Goal: Information Seeking & Learning: Learn about a topic

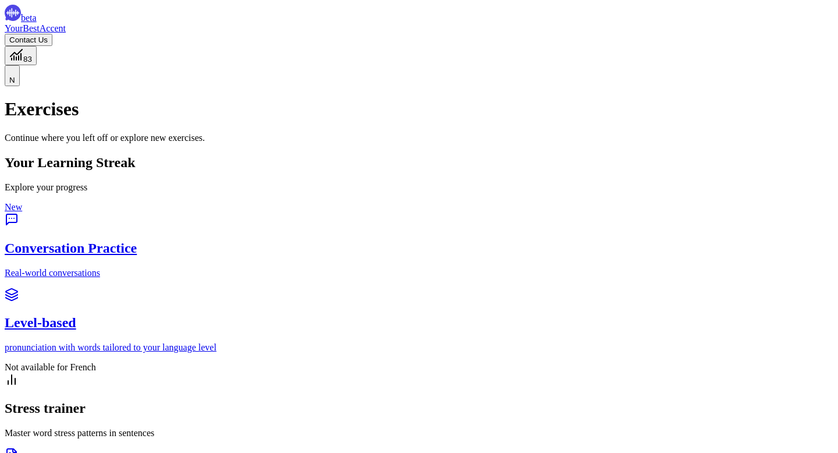
click at [381, 315] on div "Level-based pronunciation with words tailored to your language level" at bounding box center [419, 334] width 829 height 38
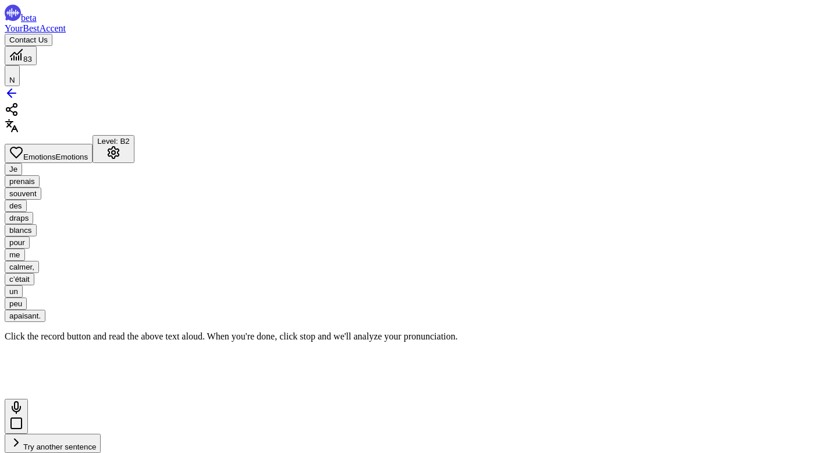
click at [32, 55] on span "83" at bounding box center [27, 59] width 9 height 9
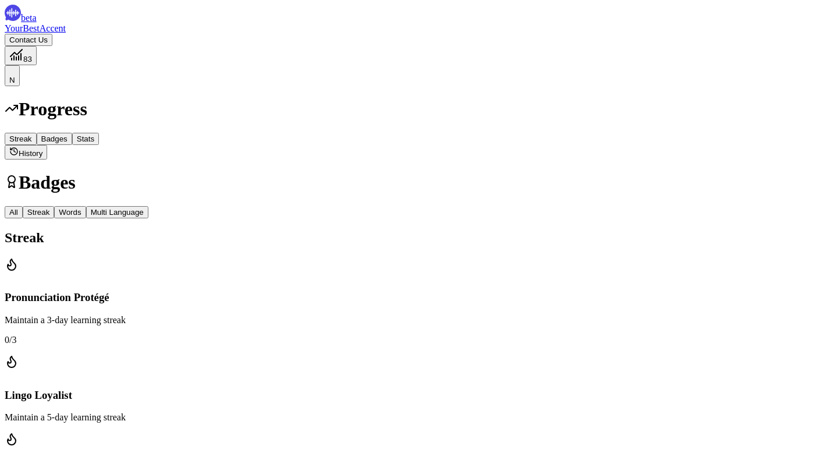
click at [81, 217] on span "Words" at bounding box center [70, 212] width 22 height 9
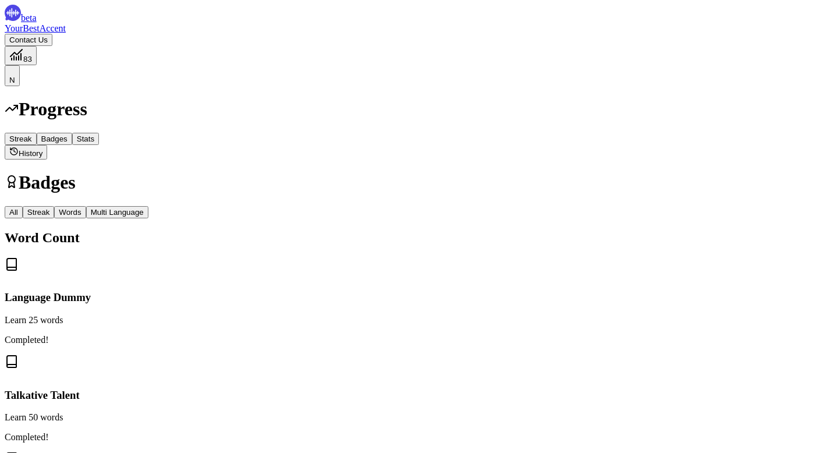
click at [121, 44] on div "beta YourBestAccent Contact Us 83 N" at bounding box center [419, 45] width 829 height 81
click at [66, 33] on span "YourBestAccent" at bounding box center [35, 28] width 61 height 10
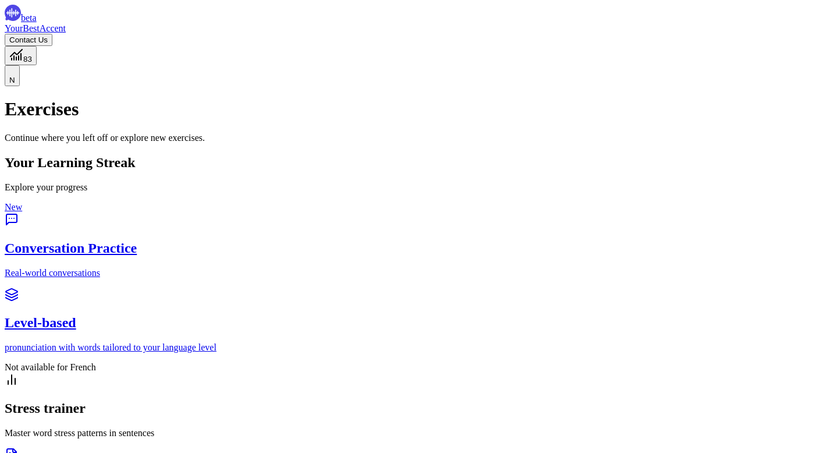
scroll to position [43, 0]
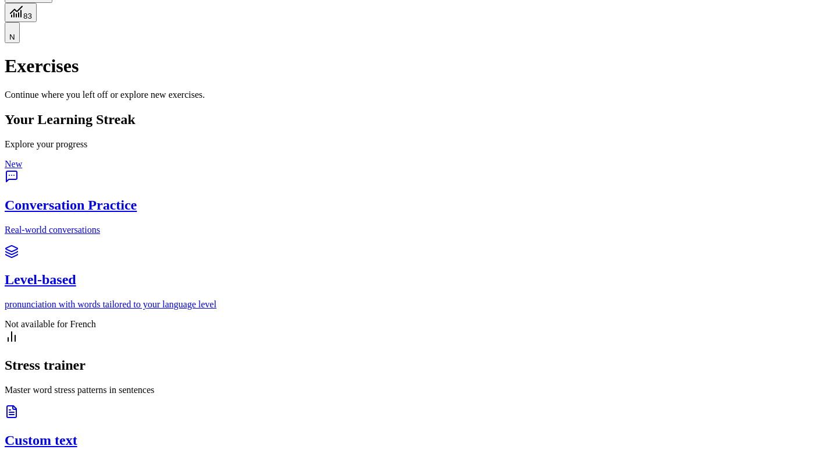
click at [416, 272] on h2 "Level-based" at bounding box center [419, 280] width 829 height 16
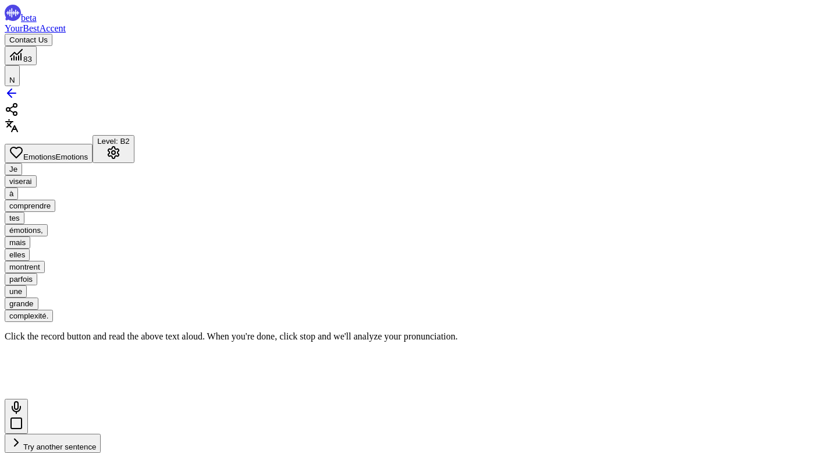
click at [23, 416] on icon at bounding box center [16, 423] width 14 height 14
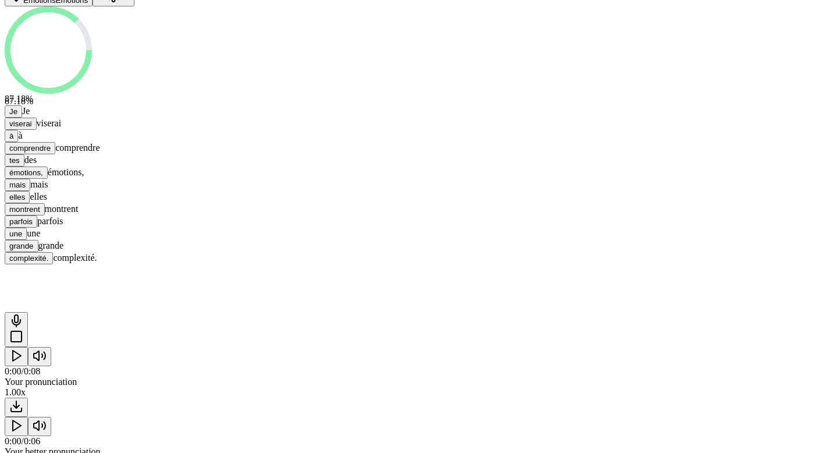
scroll to position [173, 0]
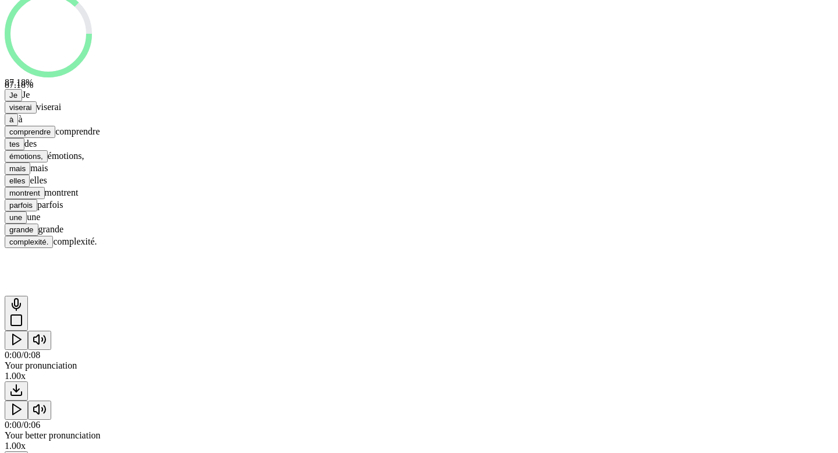
click at [23, 413] on icon "Play" at bounding box center [16, 409] width 14 height 14
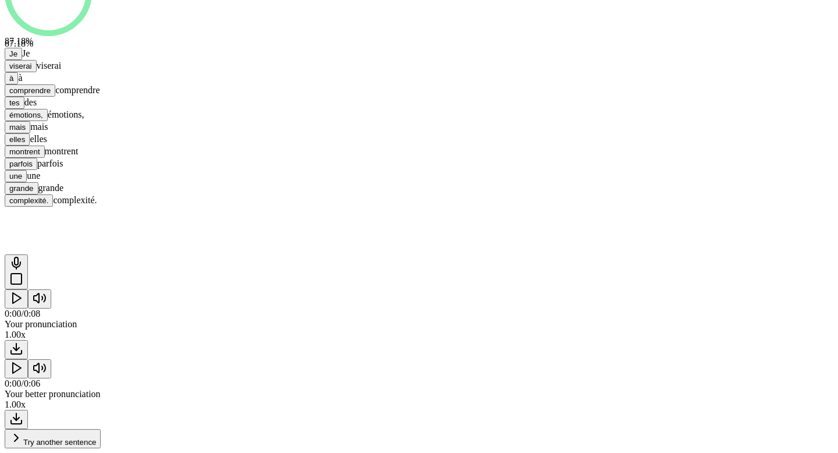
scroll to position [0, 0]
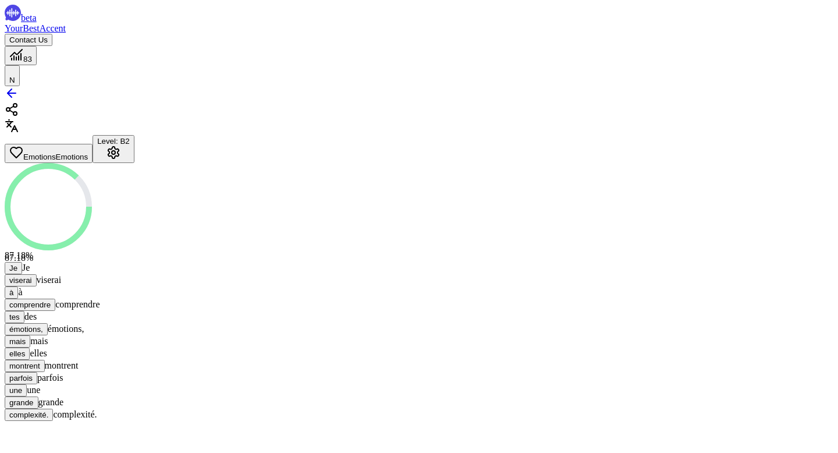
click at [17, 272] on span "Je" at bounding box center [13, 268] width 8 height 9
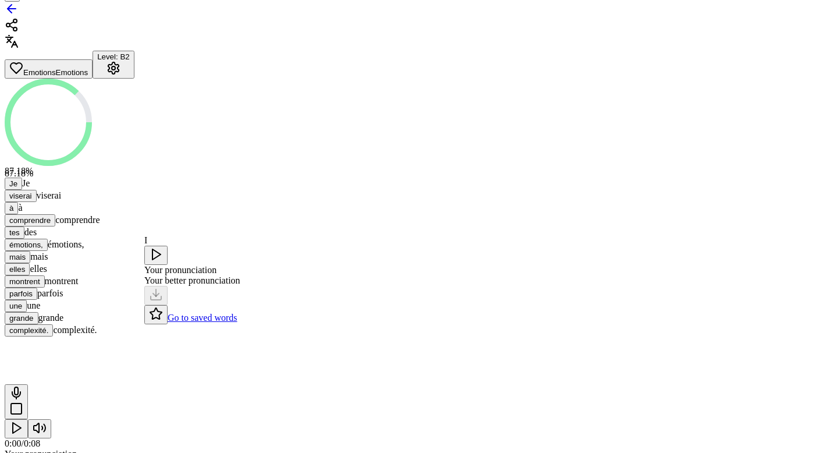
scroll to position [86, 0]
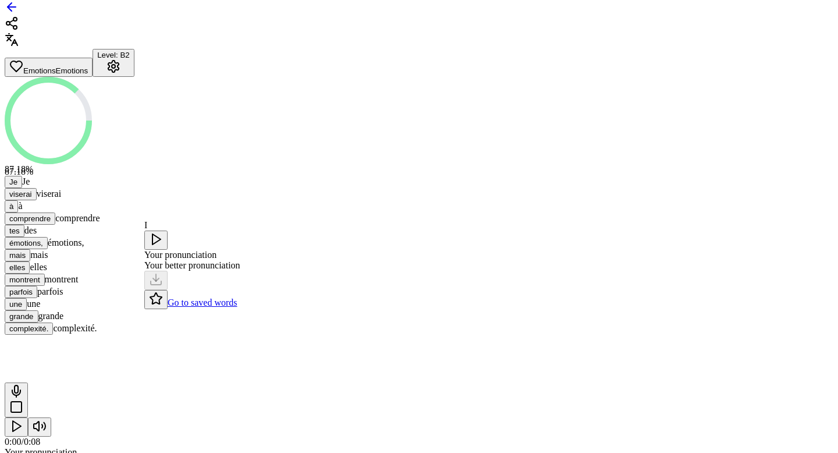
click at [129, 162] on div "87.18 % 87.18 %" at bounding box center [419, 126] width 829 height 99
click at [130, 59] on div "button" at bounding box center [113, 67] width 33 height 16
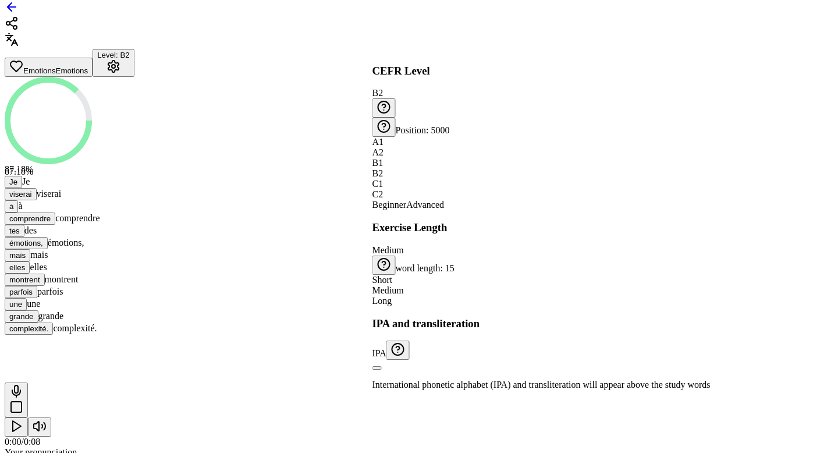
click at [687, 95] on div "87.18 % 87.18 %" at bounding box center [419, 126] width 829 height 99
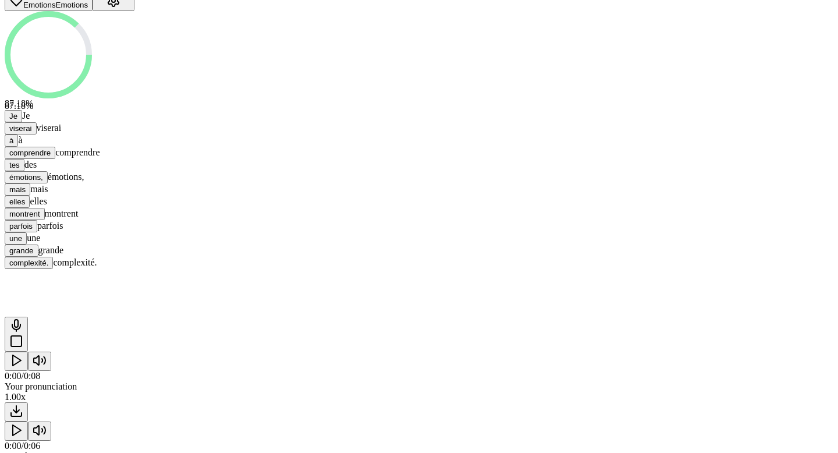
scroll to position [237, 0]
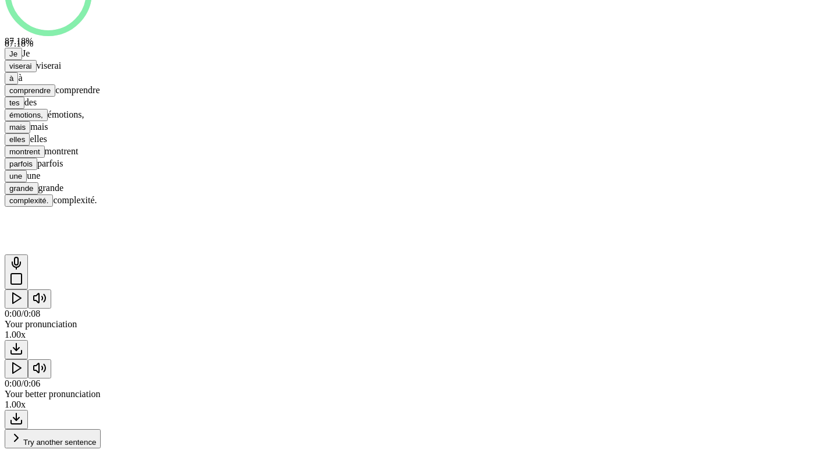
click at [96, 438] on span "Try another sentence" at bounding box center [59, 442] width 73 height 9
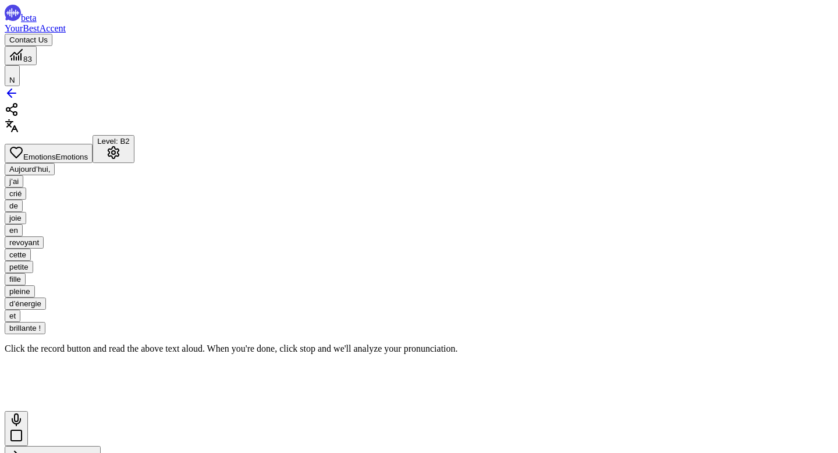
click at [56, 153] on span "Emotions" at bounding box center [39, 157] width 33 height 9
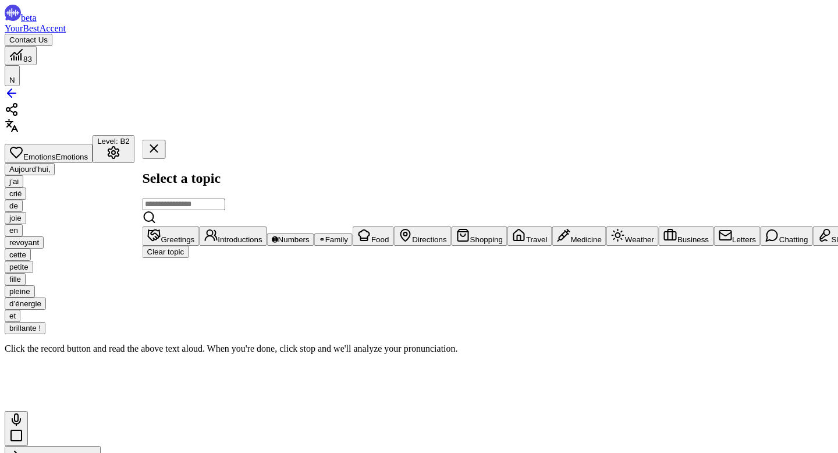
click at [262, 235] on span "Introductions" at bounding box center [240, 239] width 44 height 9
click at [526, 244] on span "Travel" at bounding box center [537, 239] width 22 height 9
click at [262, 235] on span "Introductions" at bounding box center [240, 239] width 44 height 9
click at [797, 126] on div "Introductions Introductions Level: B2 Aujourd’hui, j’ai crié de joie en revoyan…" at bounding box center [419, 275] width 829 height 379
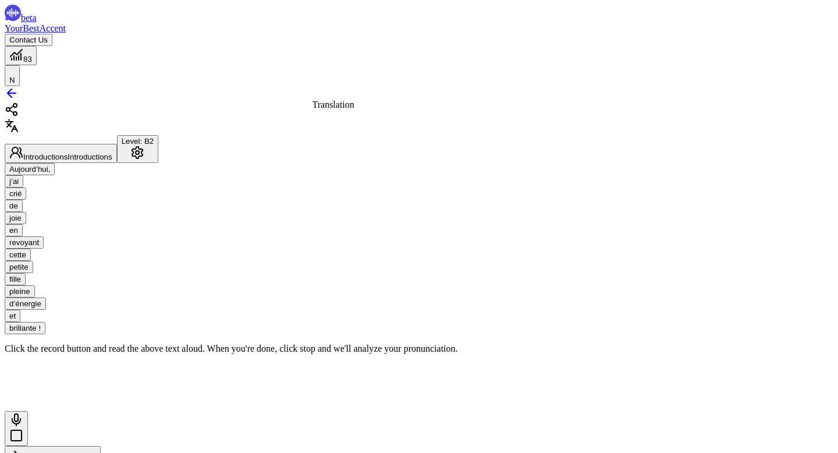
click at [19, 130] on icon at bounding box center [12, 126] width 14 height 14
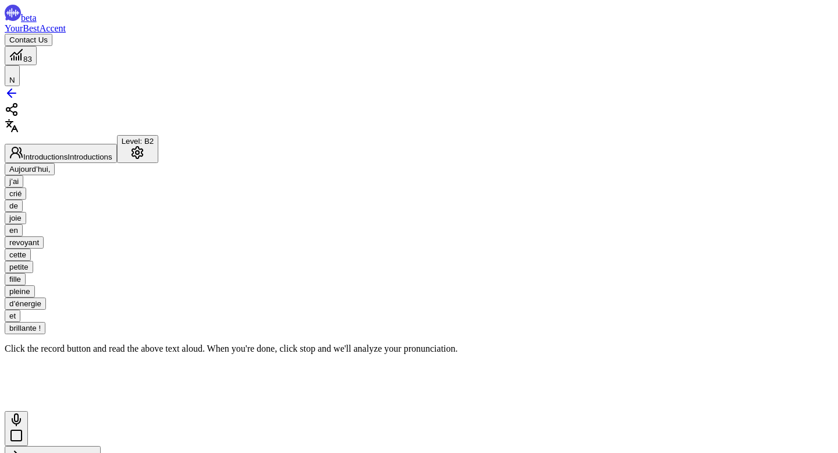
click at [23, 428] on icon at bounding box center [16, 435] width 14 height 14
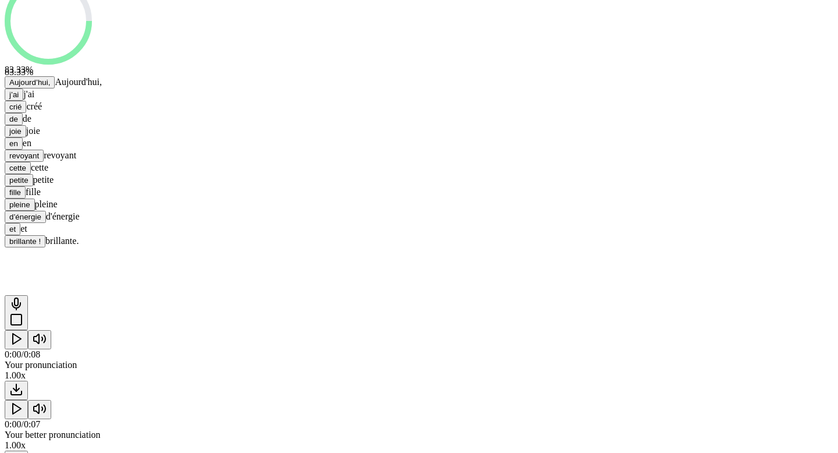
scroll to position [198, 0]
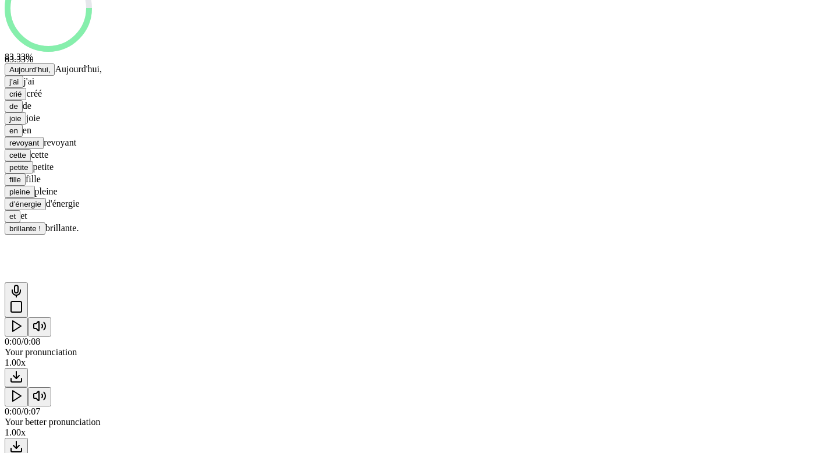
click at [151, 317] on div "0:00 / 0:08" at bounding box center [419, 332] width 829 height 30
click at [23, 319] on icon "Play" at bounding box center [16, 326] width 14 height 14
click at [28, 396] on button "Play" at bounding box center [16, 396] width 23 height 19
click at [20, 391] on rect "Pause" at bounding box center [18, 395] width 2 height 9
click at [21, 391] on polygon "Play" at bounding box center [17, 396] width 8 height 10
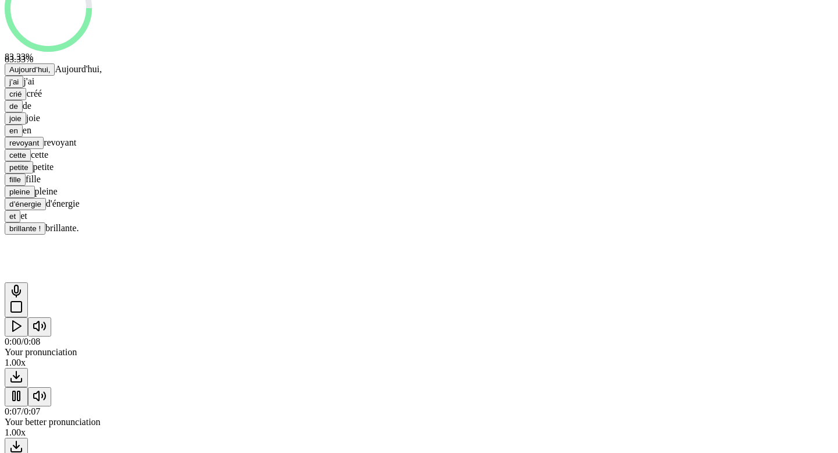
click at [39, 139] on span "revoyant" at bounding box center [24, 143] width 30 height 9
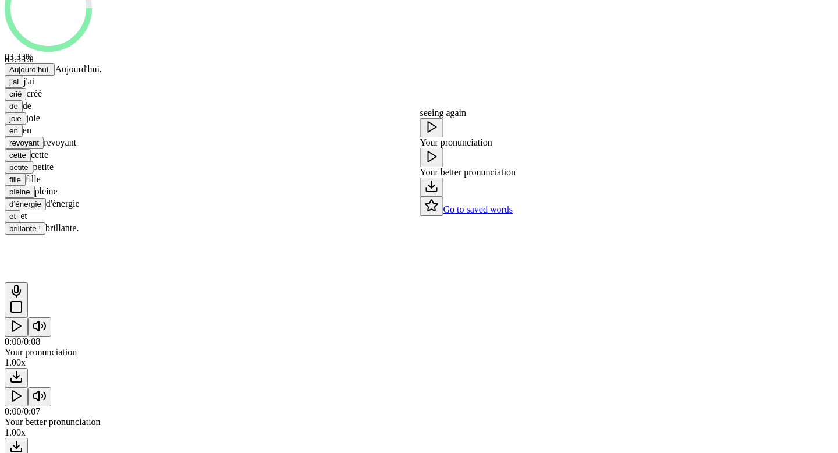
click at [444, 167] on button at bounding box center [431, 157] width 23 height 19
click at [437, 137] on button at bounding box center [431, 127] width 23 height 19
click at [438, 134] on icon at bounding box center [432, 127] width 14 height 14
click at [439, 164] on icon at bounding box center [432, 157] width 14 height 14
click at [699, 172] on div "83.33 % 83.33 % Aujourd’hui, Aujourd'hui, j’ai j'ai crié créé de de joie joie e…" at bounding box center [419, 99] width 829 height 270
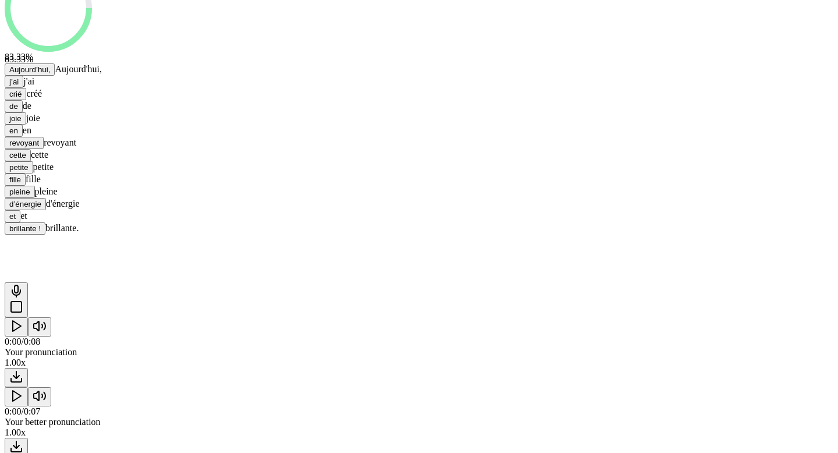
click at [23, 300] on icon at bounding box center [16, 307] width 14 height 14
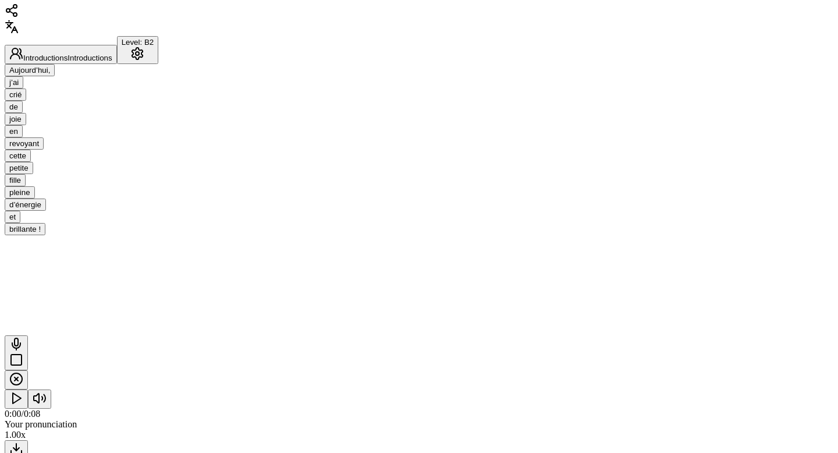
click at [23, 353] on icon at bounding box center [16, 360] width 14 height 14
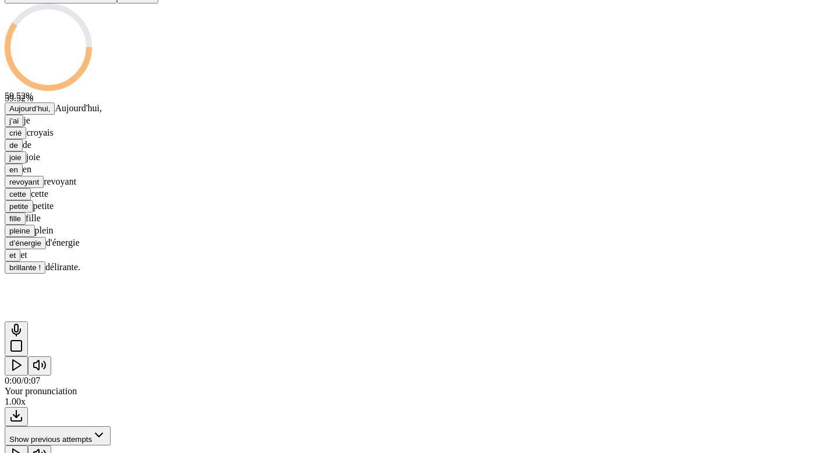
scroll to position [163, 0]
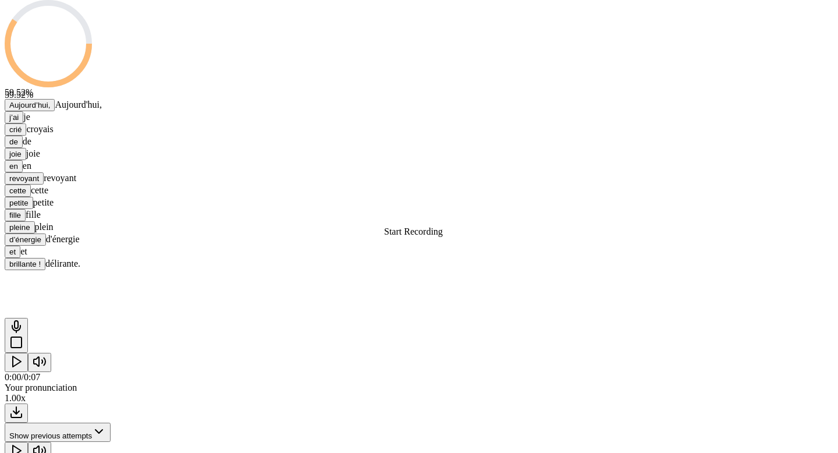
click at [23, 335] on icon at bounding box center [16, 342] width 14 height 14
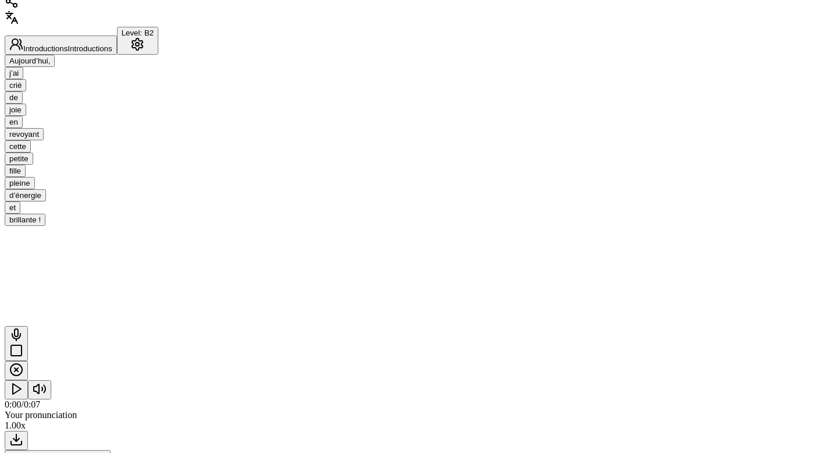
click at [23, 343] on icon at bounding box center [16, 350] width 14 height 14
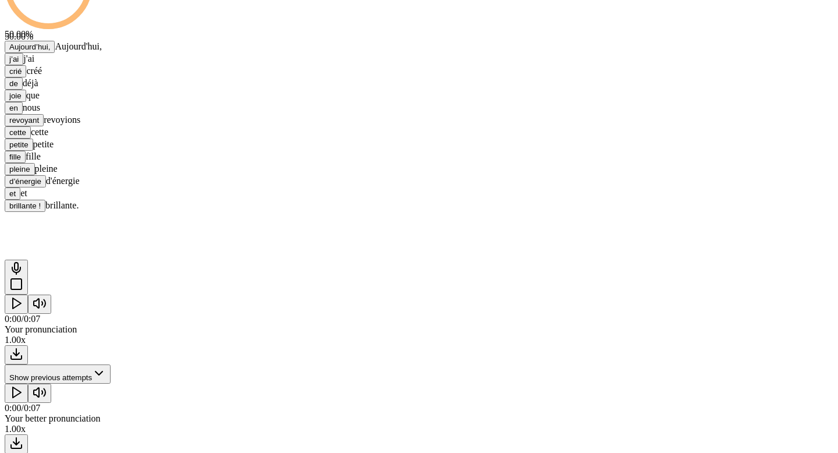
scroll to position [247, 0]
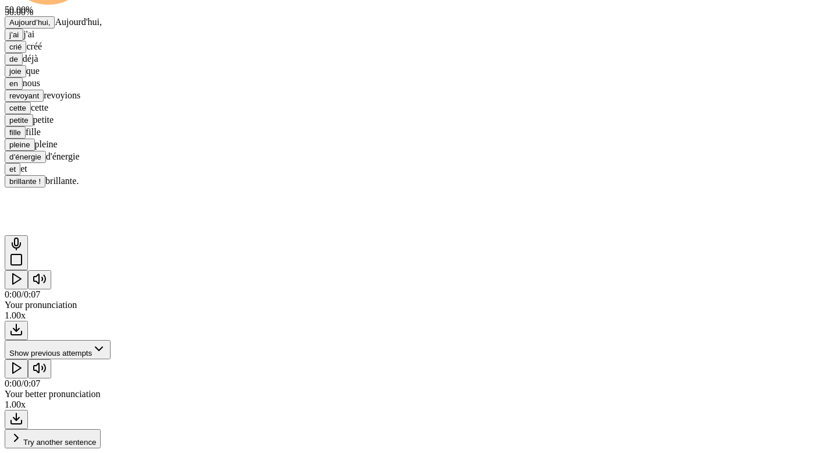
click at [23, 272] on icon "Play" at bounding box center [16, 279] width 14 height 14
click at [23, 272] on icon "Pause" at bounding box center [16, 279] width 14 height 14
click at [23, 361] on icon "Play" at bounding box center [16, 368] width 14 height 14
click at [23, 361] on icon "Pause" at bounding box center [16, 368] width 14 height 14
click at [23, 361] on icon "Play" at bounding box center [16, 368] width 14 height 14
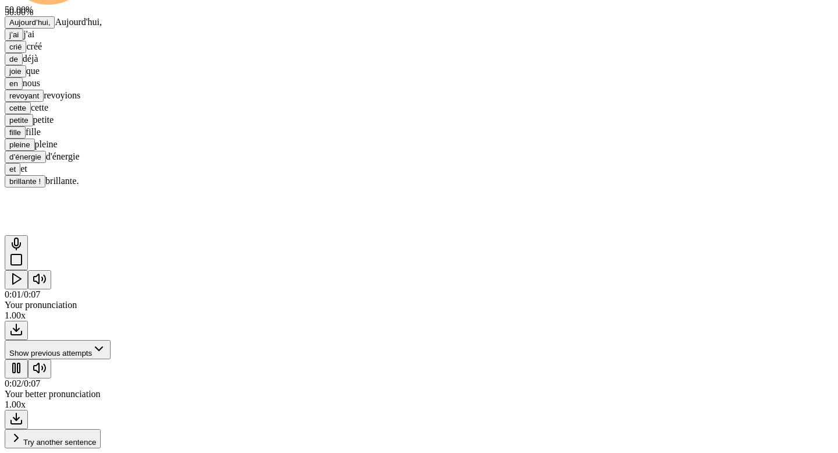
click at [23, 361] on icon "Pause" at bounding box center [16, 368] width 14 height 14
click at [23, 361] on icon "Play" at bounding box center [16, 368] width 14 height 14
click at [5, 359] on span at bounding box center [5, 359] width 0 height 0
click at [23, 361] on icon "Pause" at bounding box center [16, 368] width 14 height 14
click at [23, 253] on icon at bounding box center [16, 260] width 14 height 14
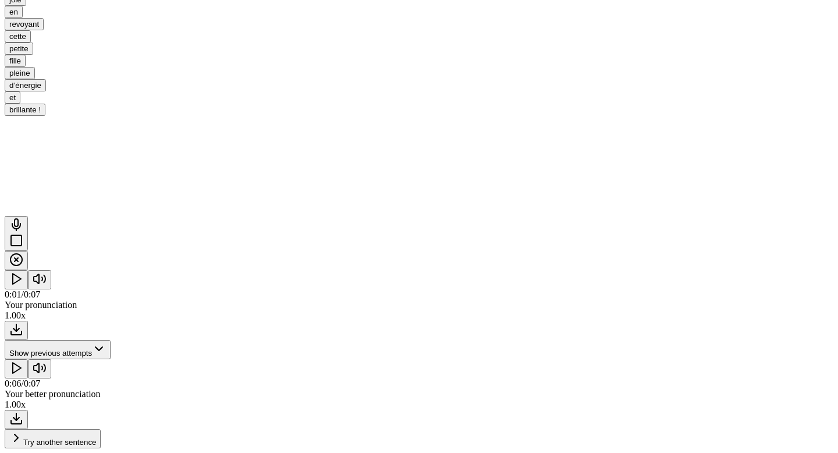
scroll to position [108, 0]
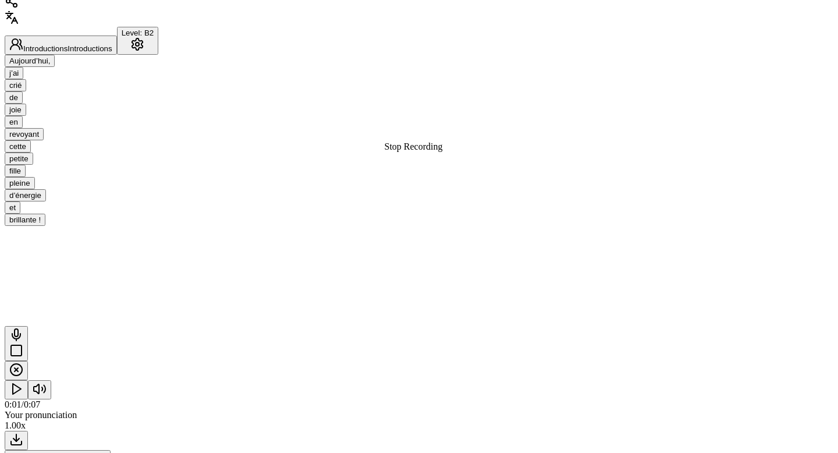
click at [23, 343] on icon at bounding box center [16, 350] width 14 height 14
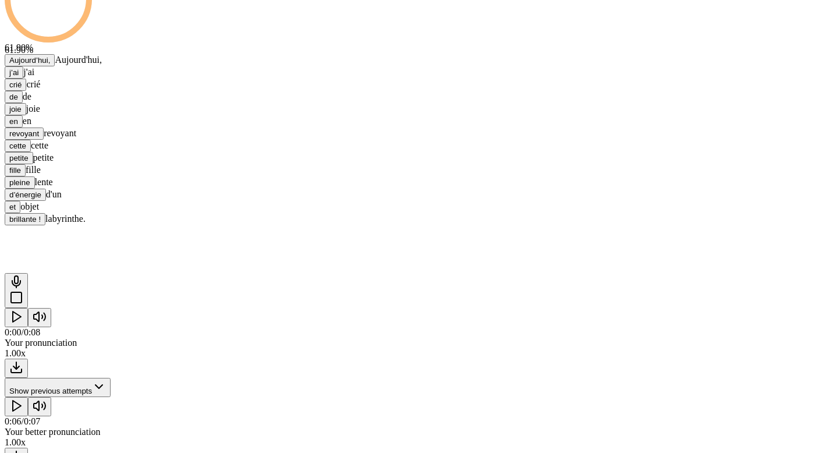
scroll to position [247, 0]
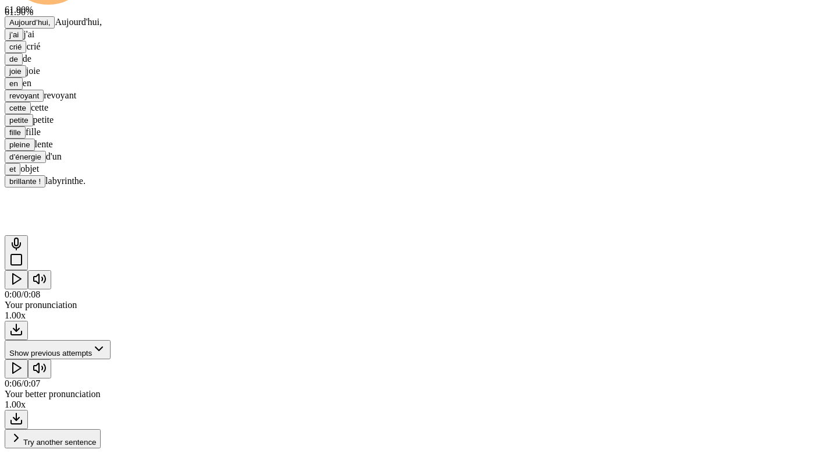
click at [101, 429] on button "Try another sentence" at bounding box center [53, 438] width 96 height 19
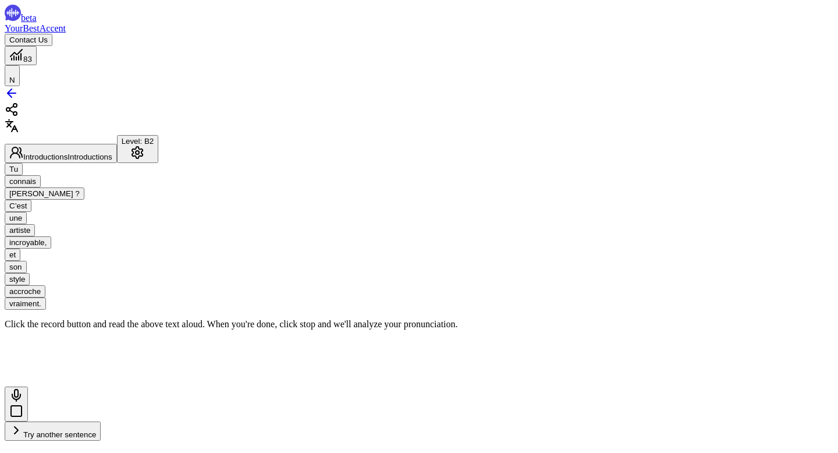
click at [23, 404] on icon at bounding box center [16, 411] width 14 height 14
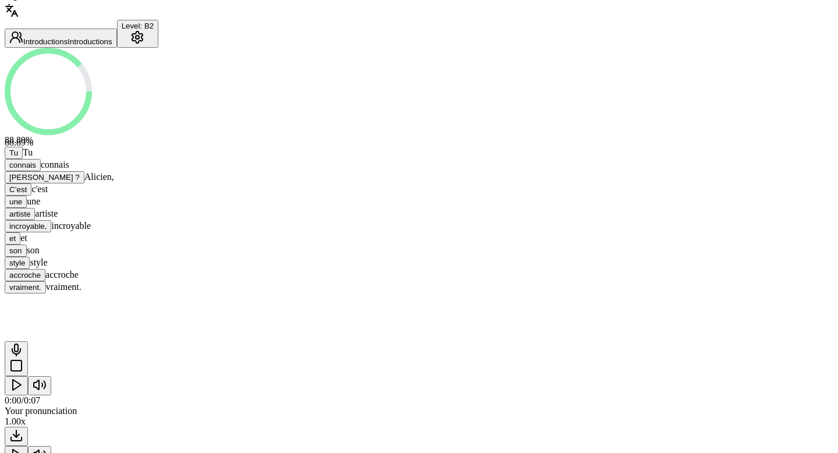
scroll to position [143, 0]
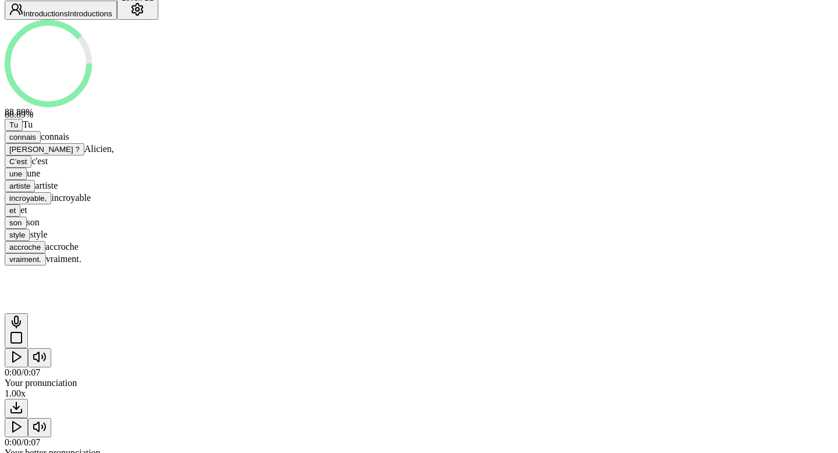
click at [23, 434] on icon "Play" at bounding box center [16, 427] width 14 height 14
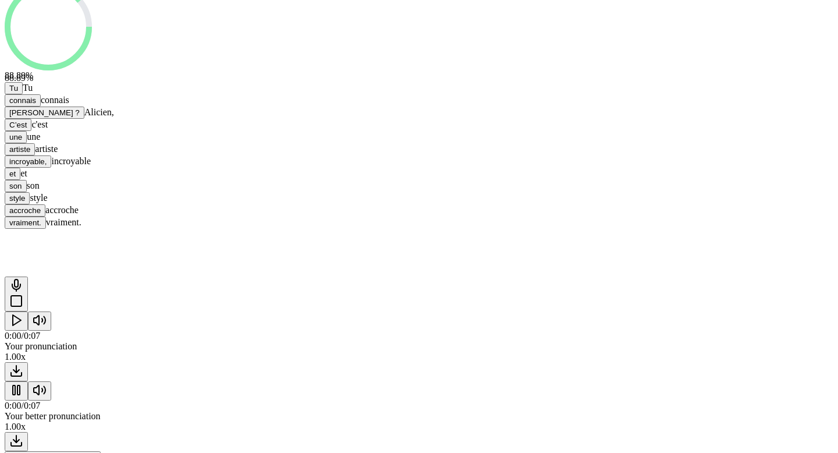
scroll to position [181, 0]
click at [28, 399] on button "Pause" at bounding box center [16, 389] width 23 height 19
click at [5, 380] on span at bounding box center [5, 380] width 0 height 0
click at [23, 396] on icon "Play" at bounding box center [16, 389] width 14 height 14
click at [129, 387] on div "0:00 / 0:07 Your better pronunciation 1.00 x" at bounding box center [419, 415] width 829 height 70
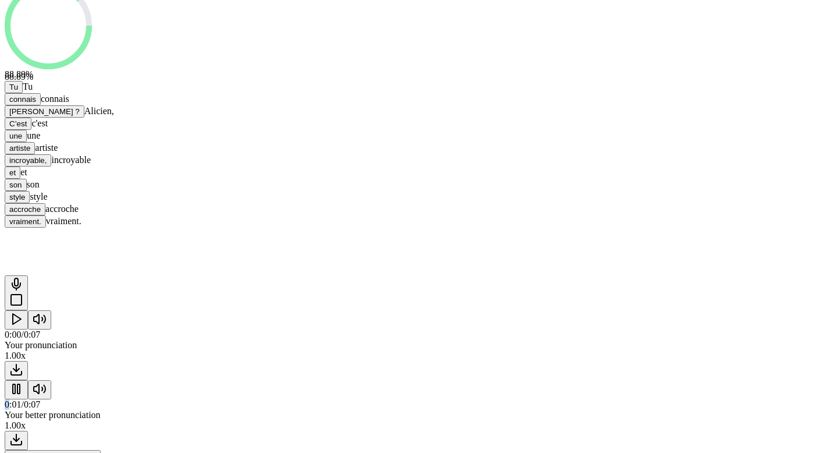
click at [129, 387] on div "0:01 / 0:07 Your better pronunciation 1.00 x" at bounding box center [419, 415] width 829 height 70
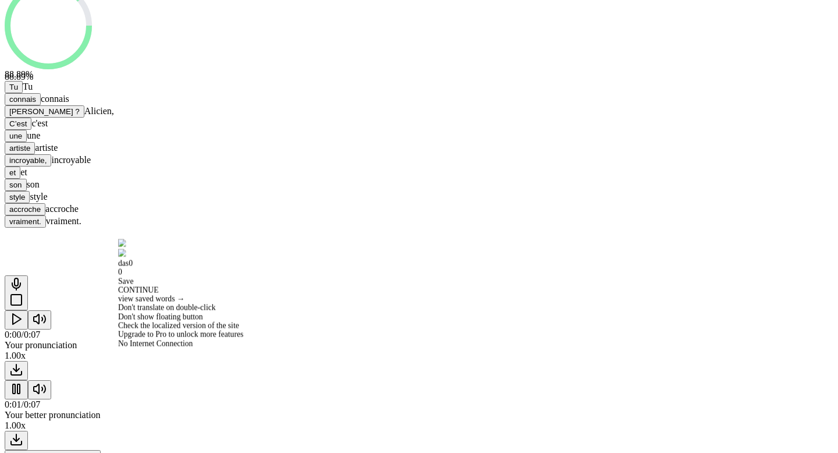
click at [132, 276] on div "das 0 0" at bounding box center [180, 267] width 125 height 18
click at [104, 388] on div "0:00 / 0:07 Your pronunciation 1.00 x 0:02 / 0:07 Your better pronunciation 1.0…" at bounding box center [419, 380] width 829 height 140
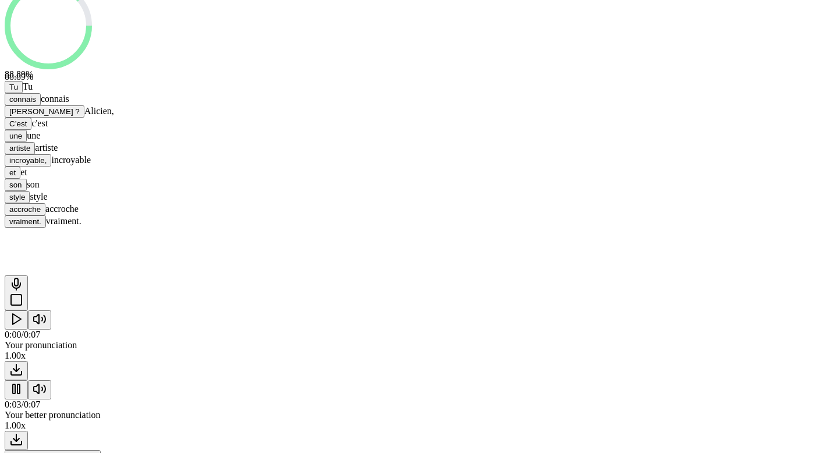
click at [5, 380] on span at bounding box center [5, 380] width 0 height 0
click at [20, 393] on rect "Pause" at bounding box center [18, 388] width 2 height 9
click at [80, 110] on span "[PERSON_NAME] ?" at bounding box center [44, 111] width 70 height 9
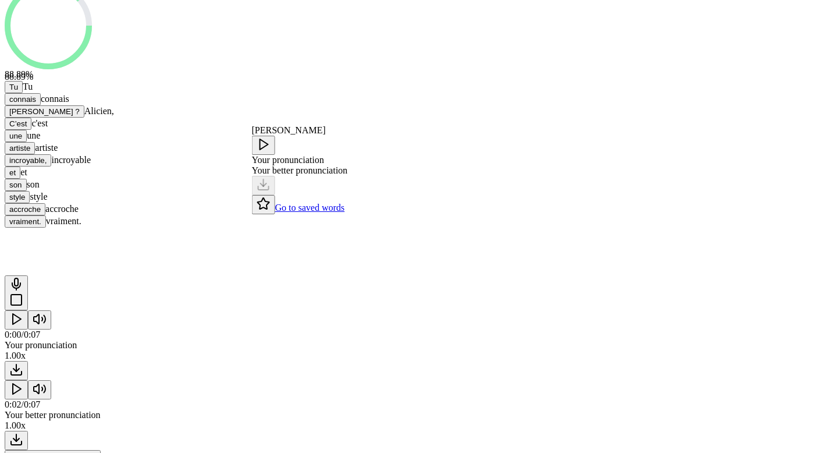
click at [271, 151] on icon at bounding box center [264, 144] width 14 height 14
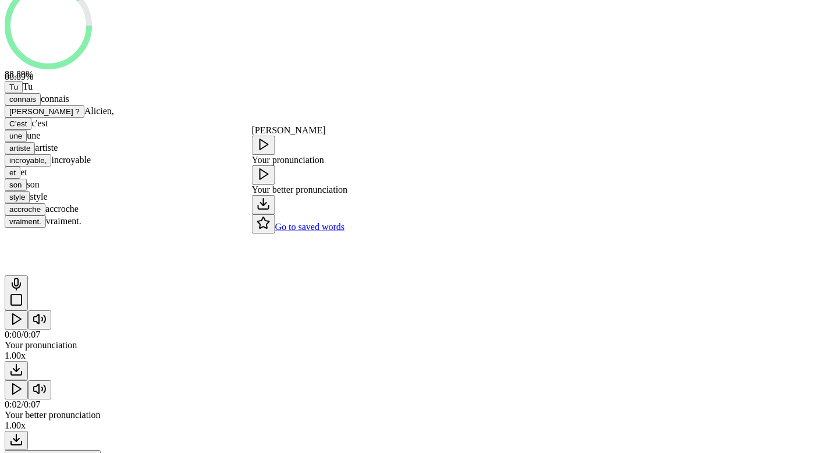
click at [271, 181] on icon at bounding box center [264, 174] width 14 height 14
click at [186, 192] on div "88.89 % 88.89 % Tu Tu connais connais [PERSON_NAME] ? [PERSON_NAME], C’est c'es…" at bounding box center [419, 105] width 829 height 246
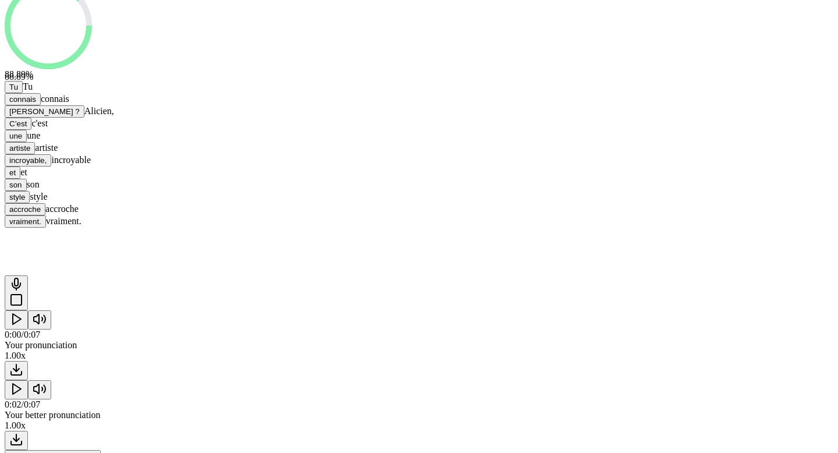
click at [21, 394] on polygon "Play" at bounding box center [17, 389] width 8 height 10
click at [23, 396] on icon "Pause" at bounding box center [16, 389] width 14 height 14
click at [41, 205] on span "accroche" at bounding box center [24, 209] width 31 height 9
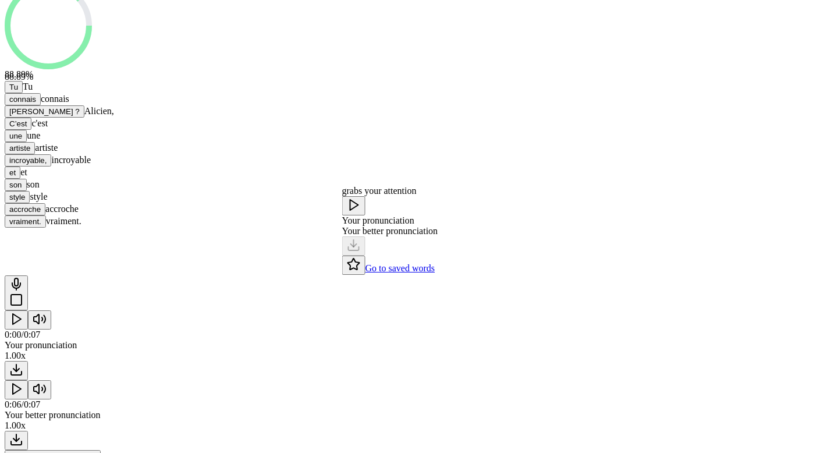
click at [599, 176] on div "Tu Tu connais connais [PERSON_NAME] ? [PERSON_NAME], C’est c'est une une artist…" at bounding box center [419, 154] width 829 height 147
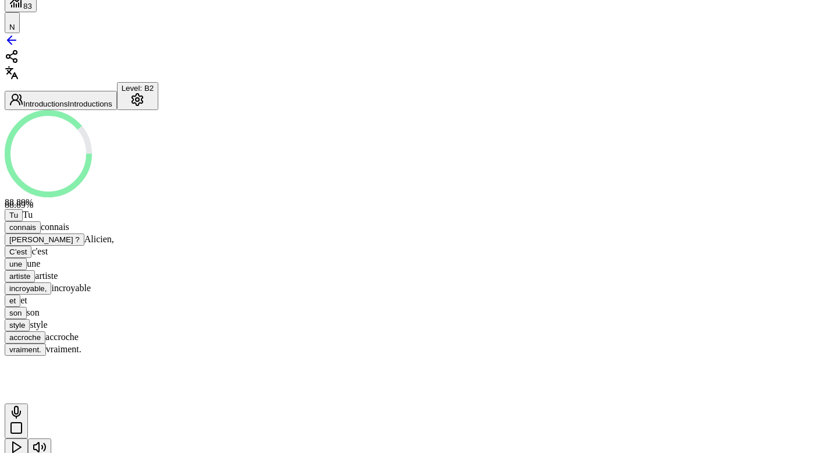
scroll to position [48, 0]
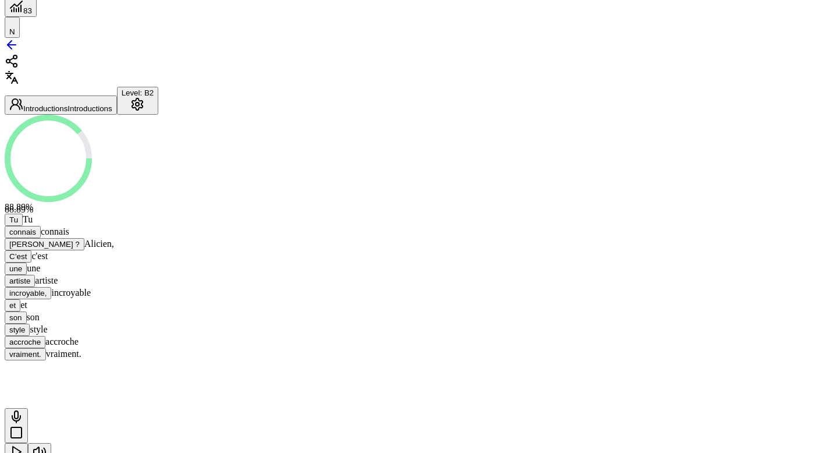
click at [19, 80] on icon at bounding box center [12, 77] width 14 height 14
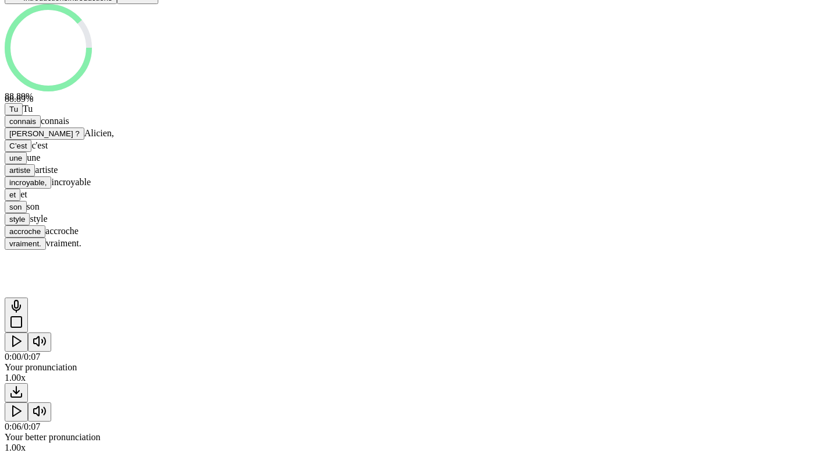
click at [23, 315] on icon at bounding box center [16, 322] width 14 height 14
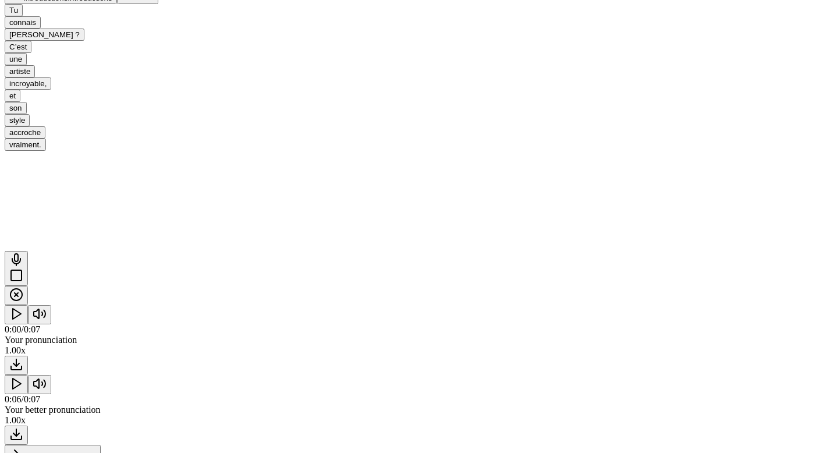
scroll to position [99, 0]
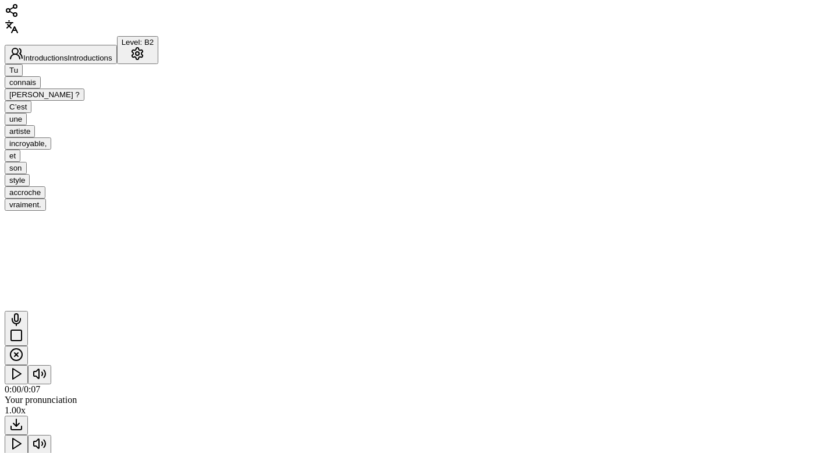
click at [23, 328] on icon at bounding box center [16, 335] width 14 height 14
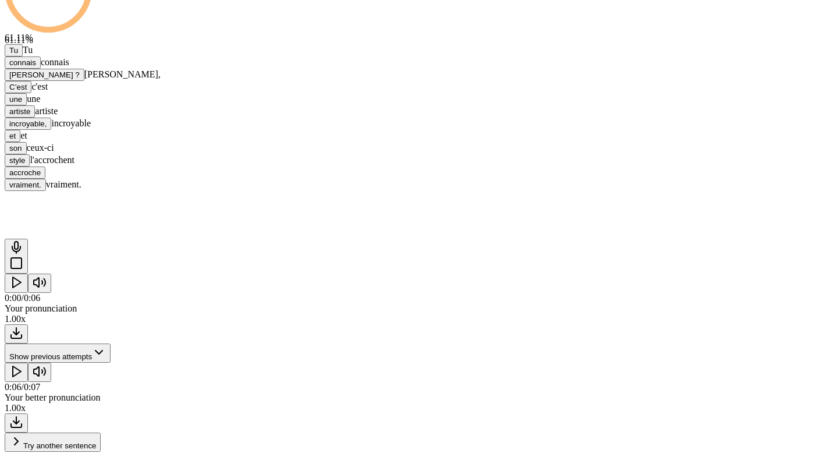
scroll to position [247, 0]
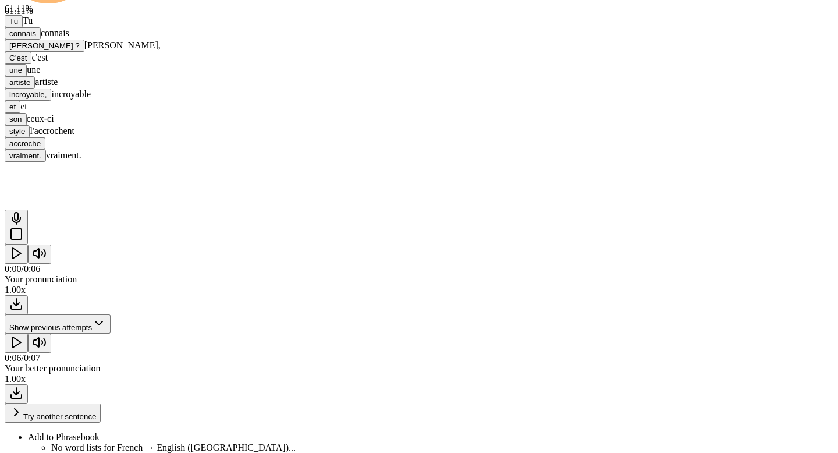
click at [96, 412] on span "Try another sentence" at bounding box center [59, 416] width 73 height 9
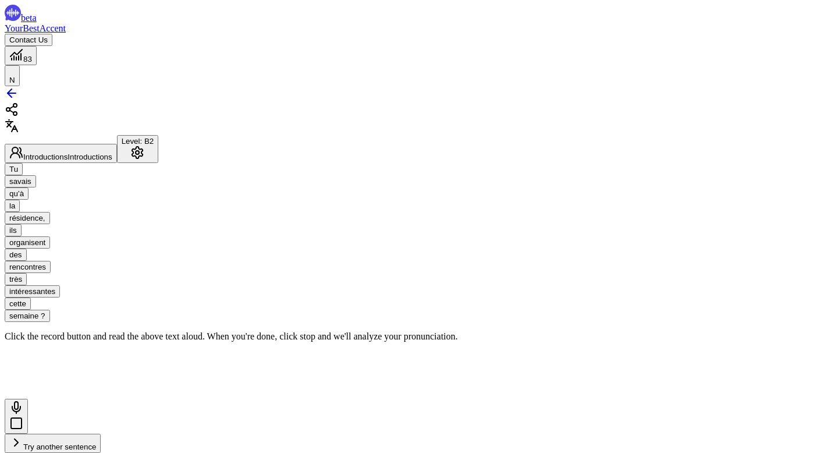
click at [23, 416] on icon at bounding box center [16, 423] width 14 height 14
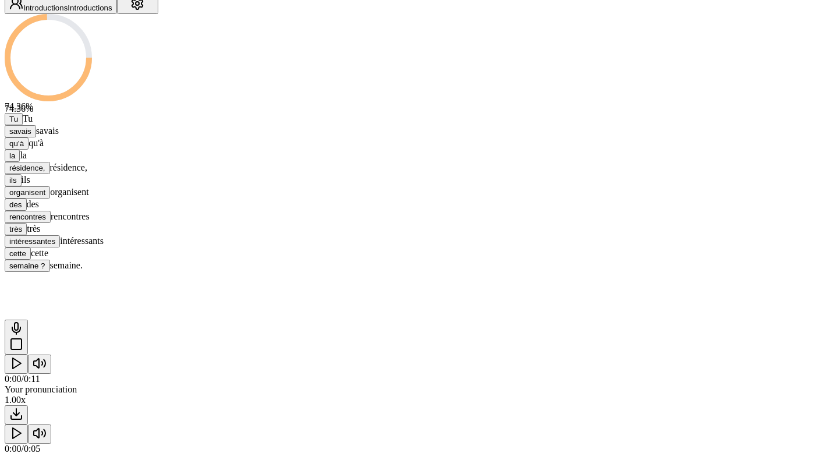
scroll to position [154, 0]
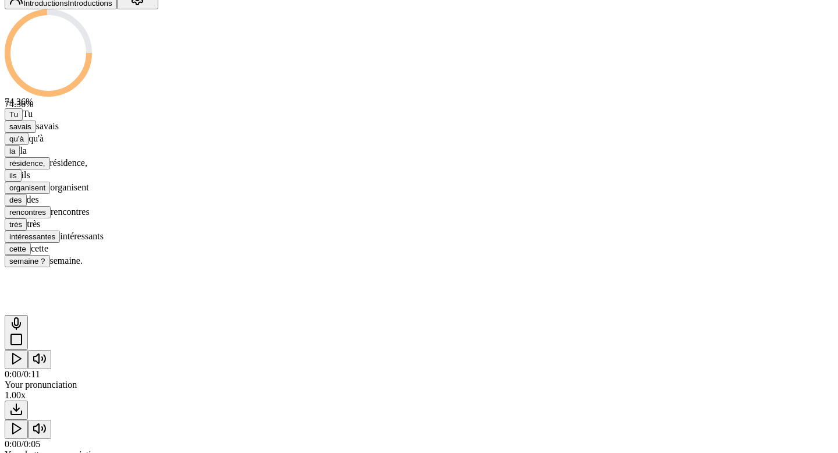
click at [23, 433] on icon "Play" at bounding box center [16, 428] width 14 height 14
click at [23, 433] on icon "Pause" at bounding box center [16, 428] width 14 height 14
click at [24, 143] on div "qu’à" at bounding box center [16, 138] width 15 height 9
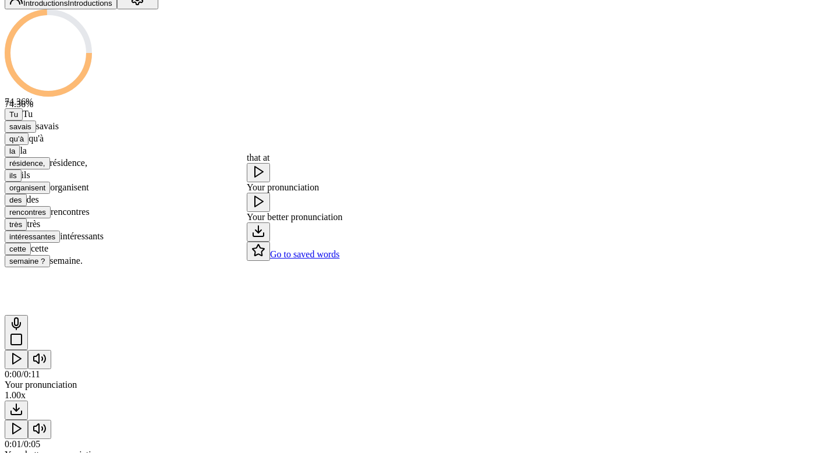
click at [265, 208] on icon at bounding box center [258, 201] width 14 height 14
click at [201, 236] on div "74.36 % 74.36 % Tu Tu savais savais qu’à qu'à la la résidence, résidence, ils i…" at bounding box center [419, 249] width 829 height 480
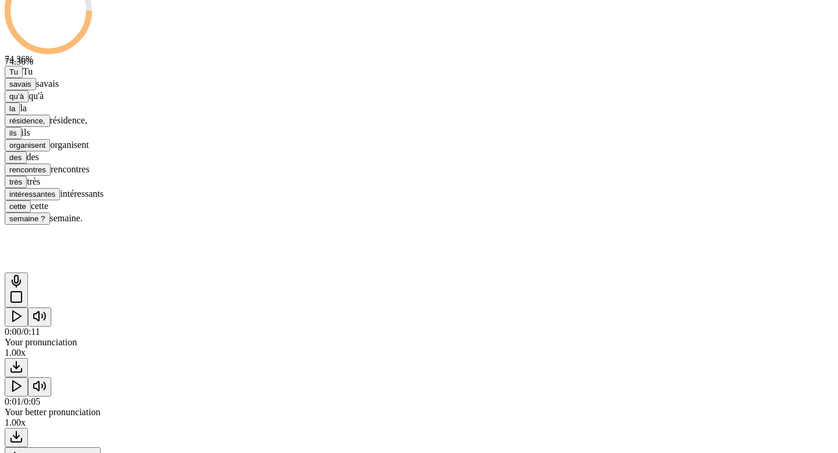
scroll to position [201, 0]
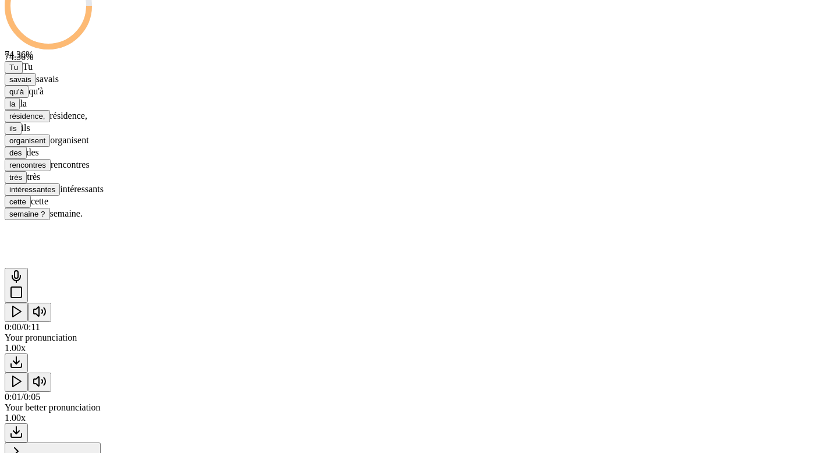
click at [23, 382] on icon "Play" at bounding box center [16, 381] width 14 height 14
click at [5, 373] on span at bounding box center [5, 373] width 0 height 0
click at [20, 381] on rect "Pause" at bounding box center [18, 381] width 2 height 9
click at [21, 381] on polygon "Play" at bounding box center [17, 381] width 8 height 10
click at [20, 381] on rect "Pause" at bounding box center [18, 381] width 2 height 9
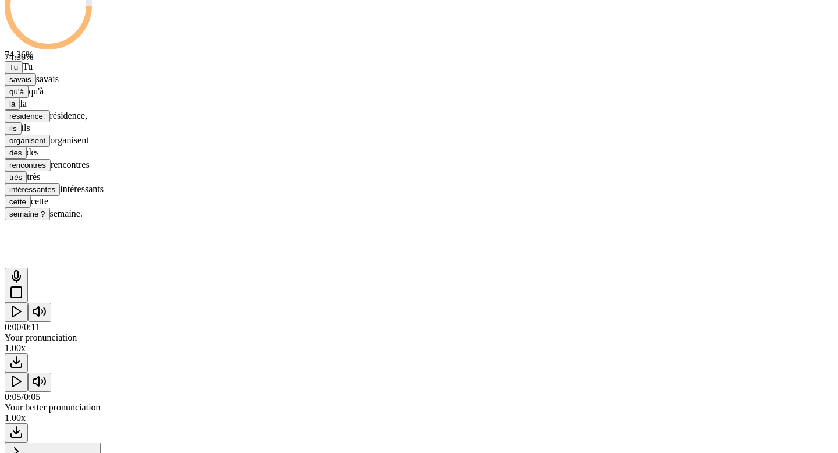
click at [23, 285] on icon at bounding box center [16, 292] width 14 height 14
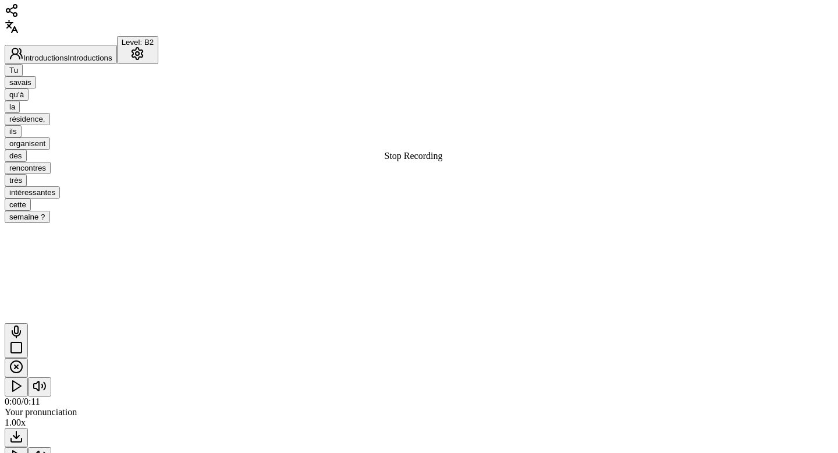
click at [23, 325] on div at bounding box center [16, 340] width 14 height 31
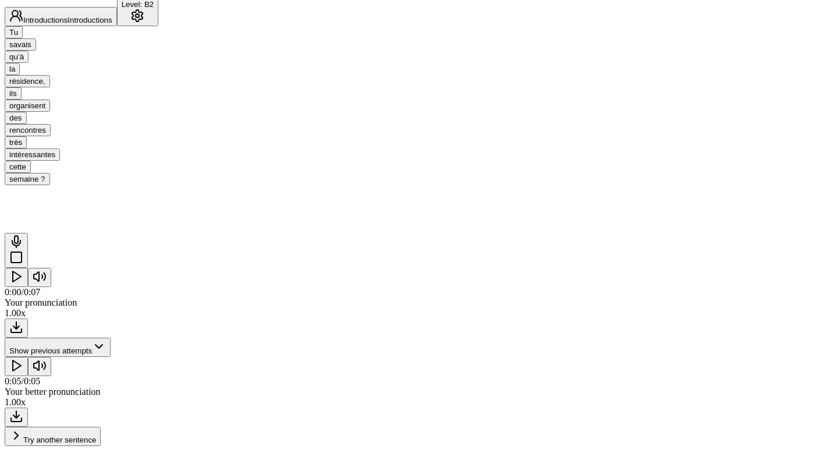
scroll to position [134, 0]
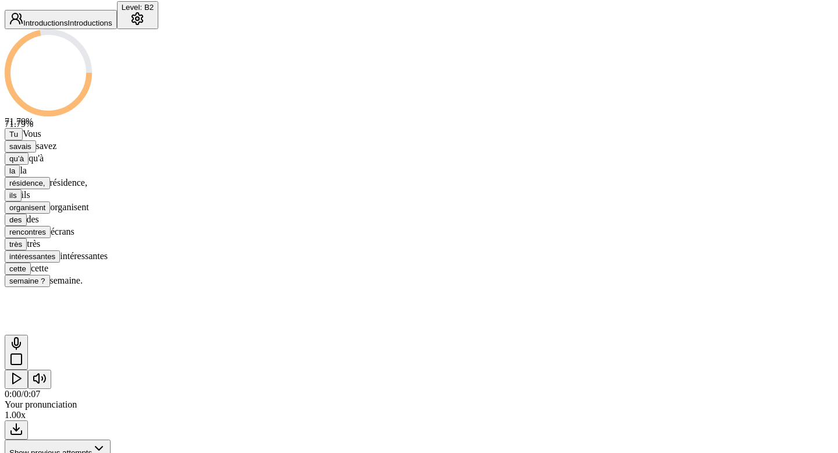
click at [46, 228] on span "rencontres" at bounding box center [27, 232] width 37 height 9
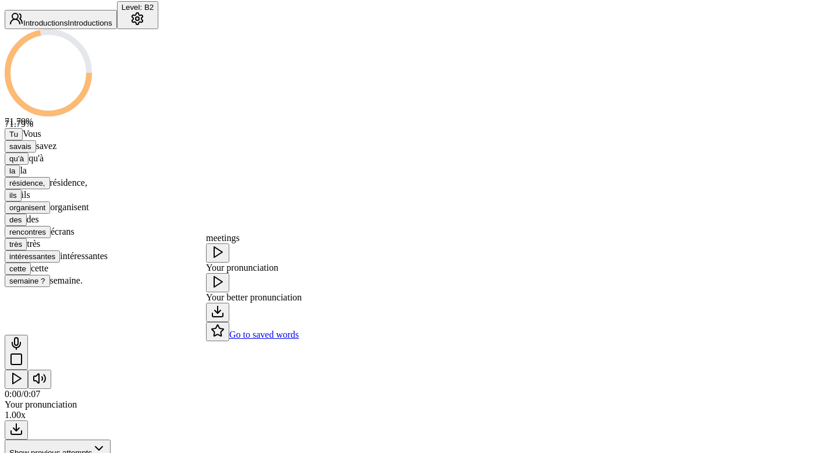
click at [225, 289] on icon at bounding box center [218, 282] width 14 height 14
click at [155, 262] on div "71.79 % 71.79 % Tu Vous savais savez qu’à qu'à la la résidence, résidence, ils …" at bounding box center [419, 278] width 829 height 499
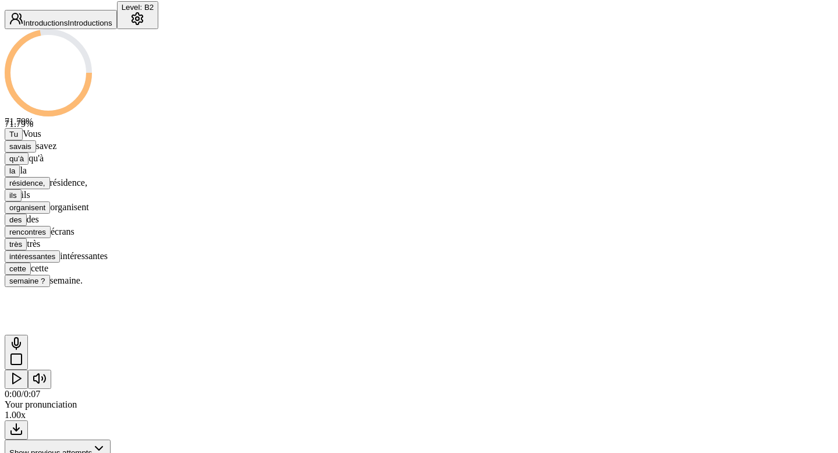
click at [18, 139] on span "Tu" at bounding box center [13, 134] width 9 height 9
click at [175, 202] on button at bounding box center [162, 192] width 23 height 19
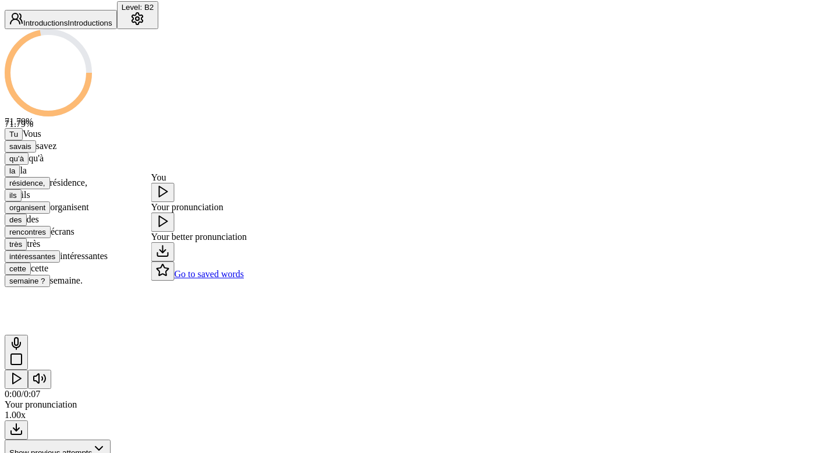
click at [175, 148] on div "71.79 % 71.79 % Tu Vous savais savez qu’à qu'à la la résidence, résidence, ils …" at bounding box center [419, 158] width 829 height 258
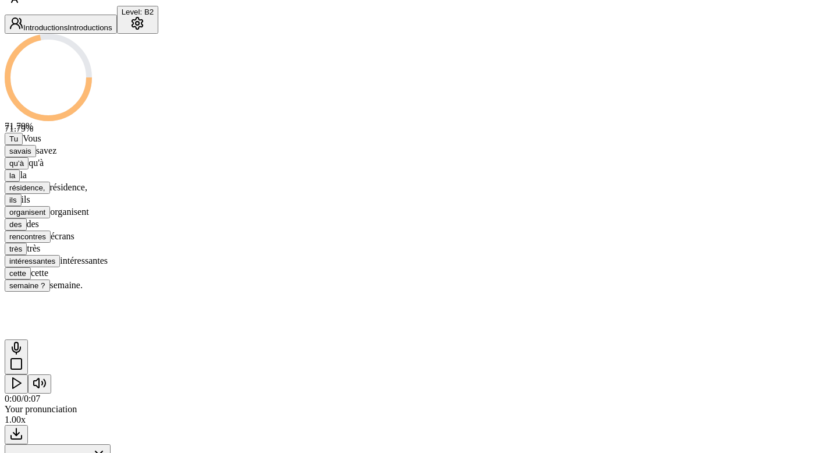
scroll to position [0, 0]
